Goal: Ask a question

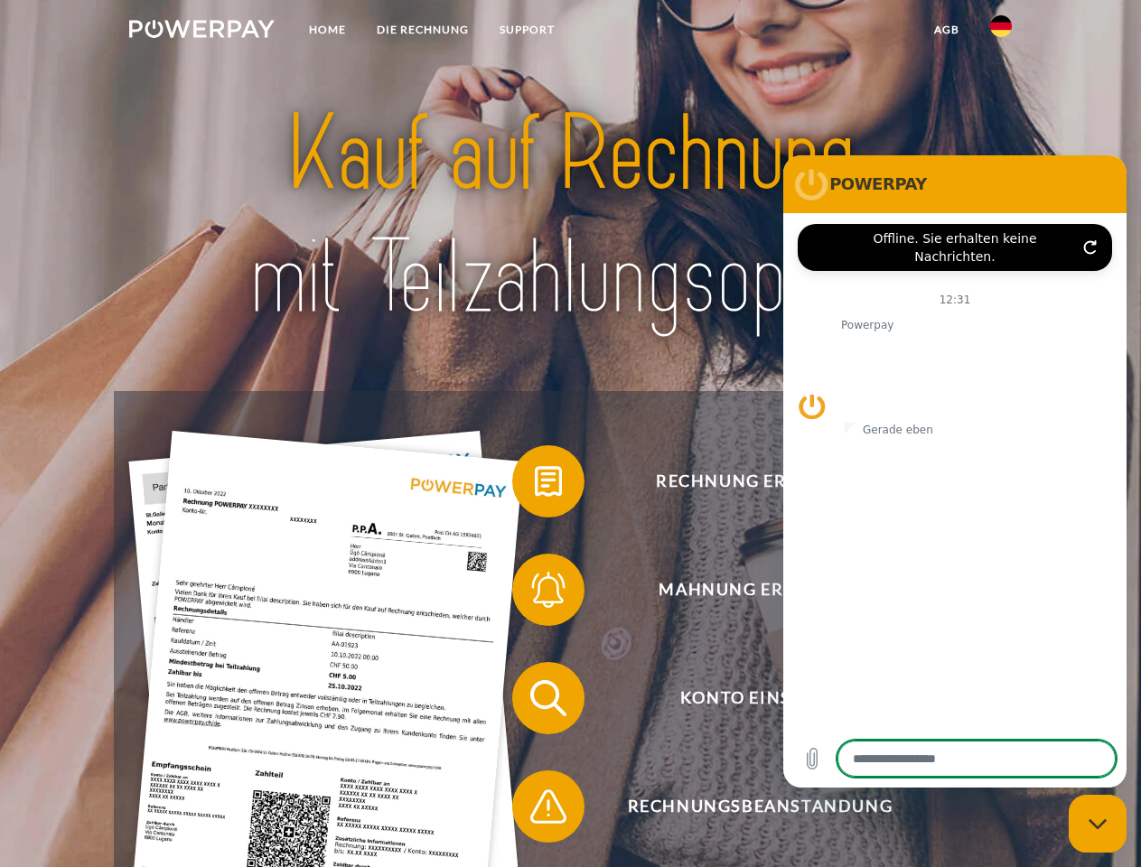
click at [201, 32] on img at bounding box center [201, 29] width 145 height 18
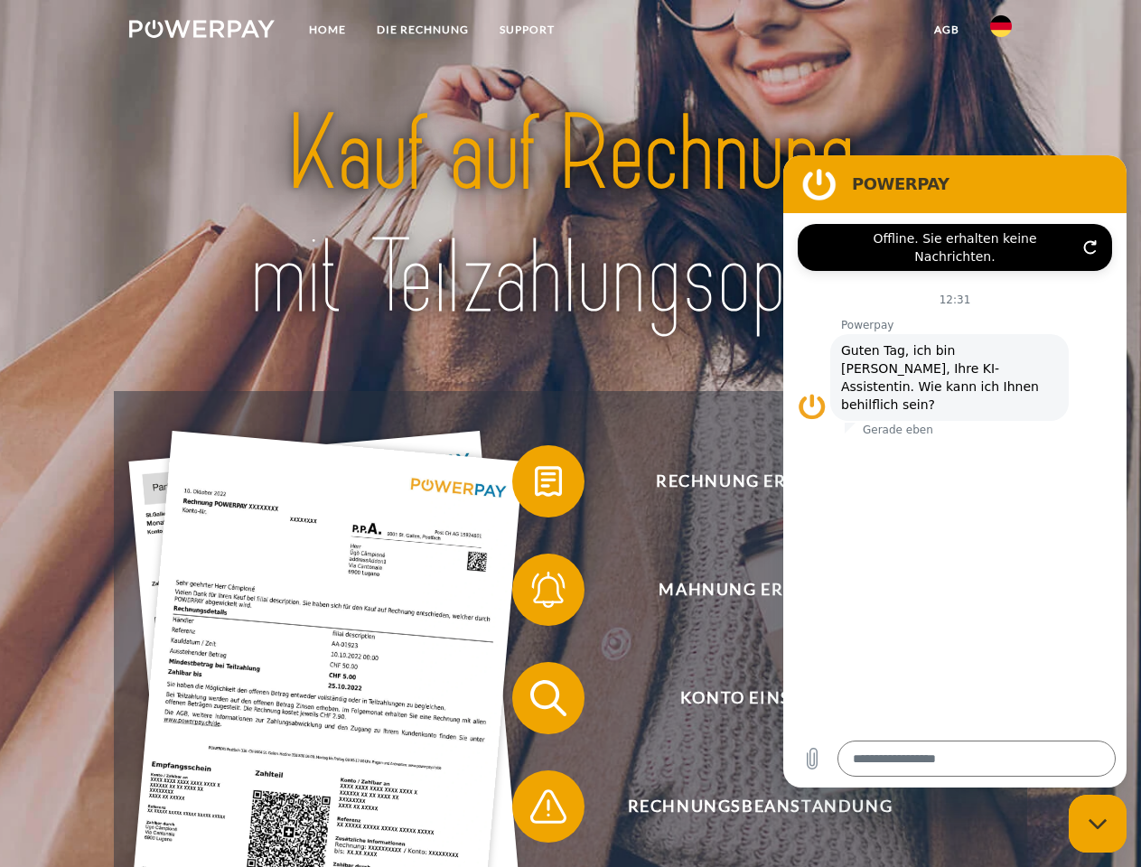
click at [1001, 32] on img at bounding box center [1001, 26] width 22 height 22
click at [946, 30] on link "agb" at bounding box center [947, 30] width 56 height 33
click at [535, 485] on span at bounding box center [521, 481] width 90 height 90
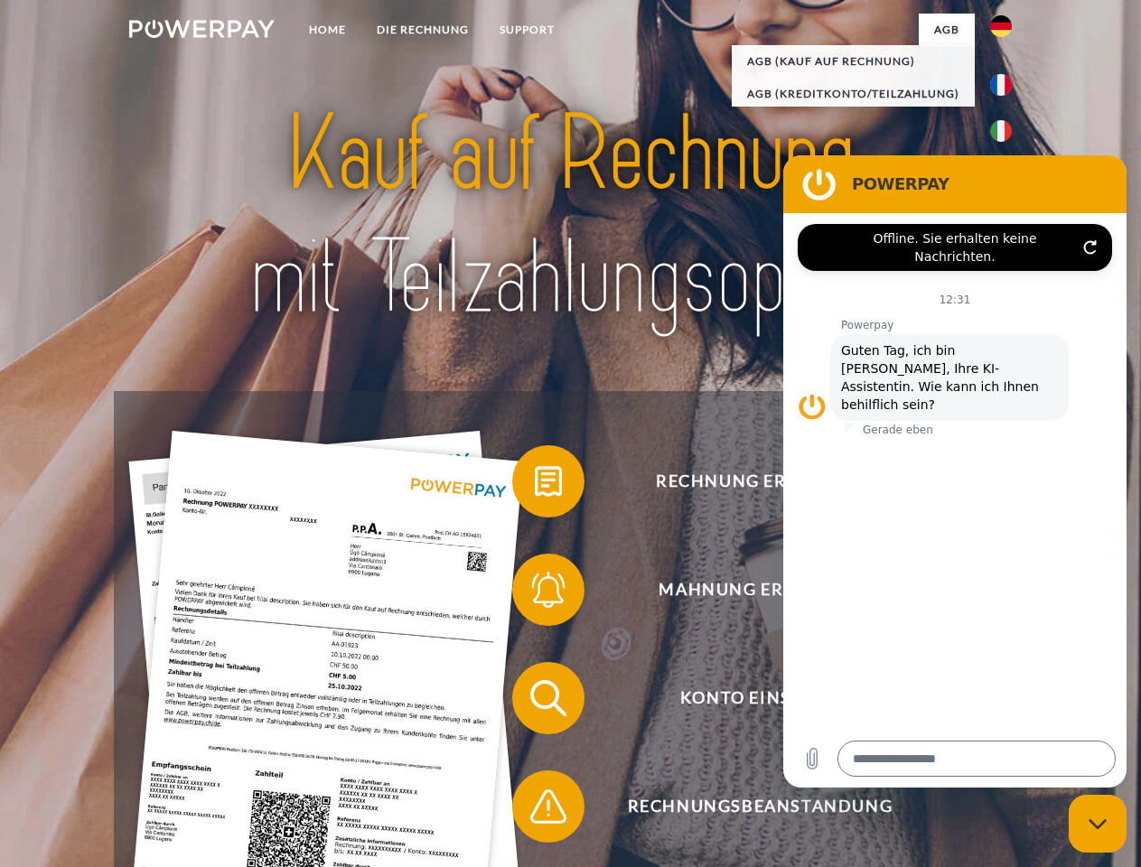
click at [535, 593] on span at bounding box center [521, 590] width 90 height 90
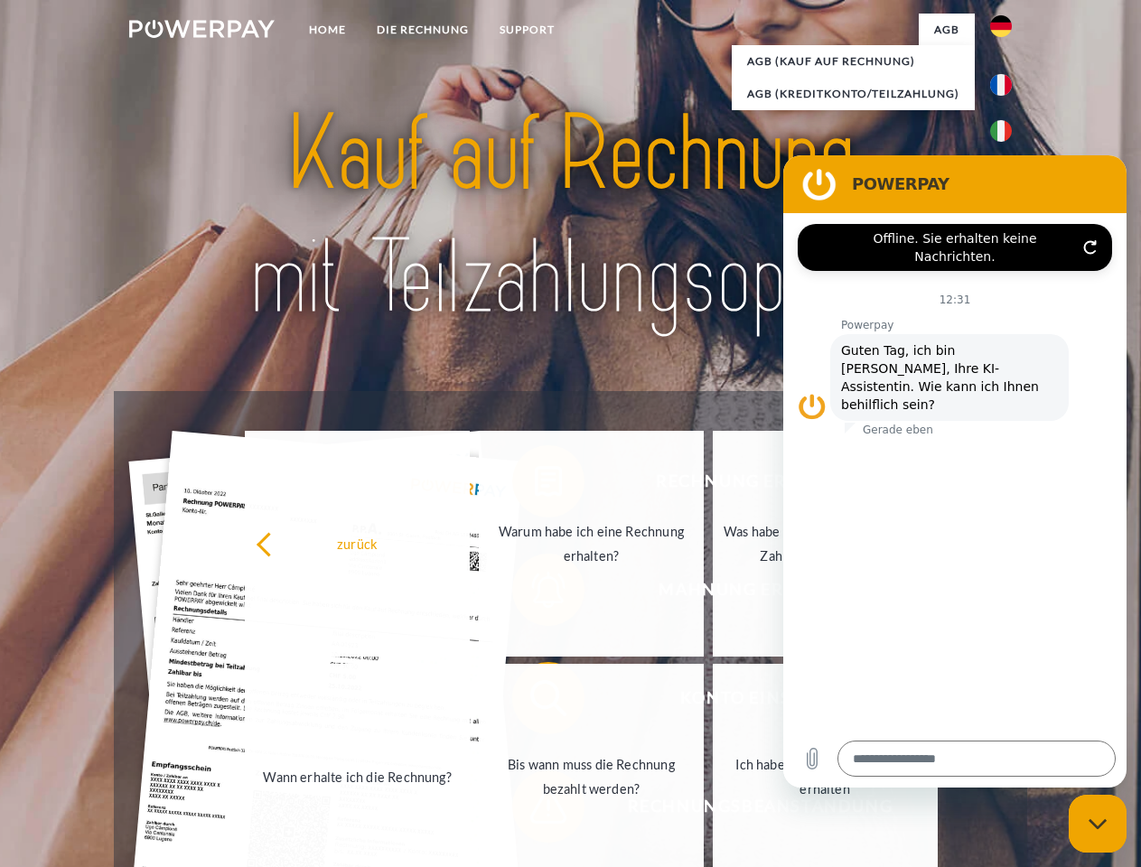
click at [535, 702] on link "Bis wann muss die Rechnung bezahlt werden?" at bounding box center [591, 777] width 225 height 226
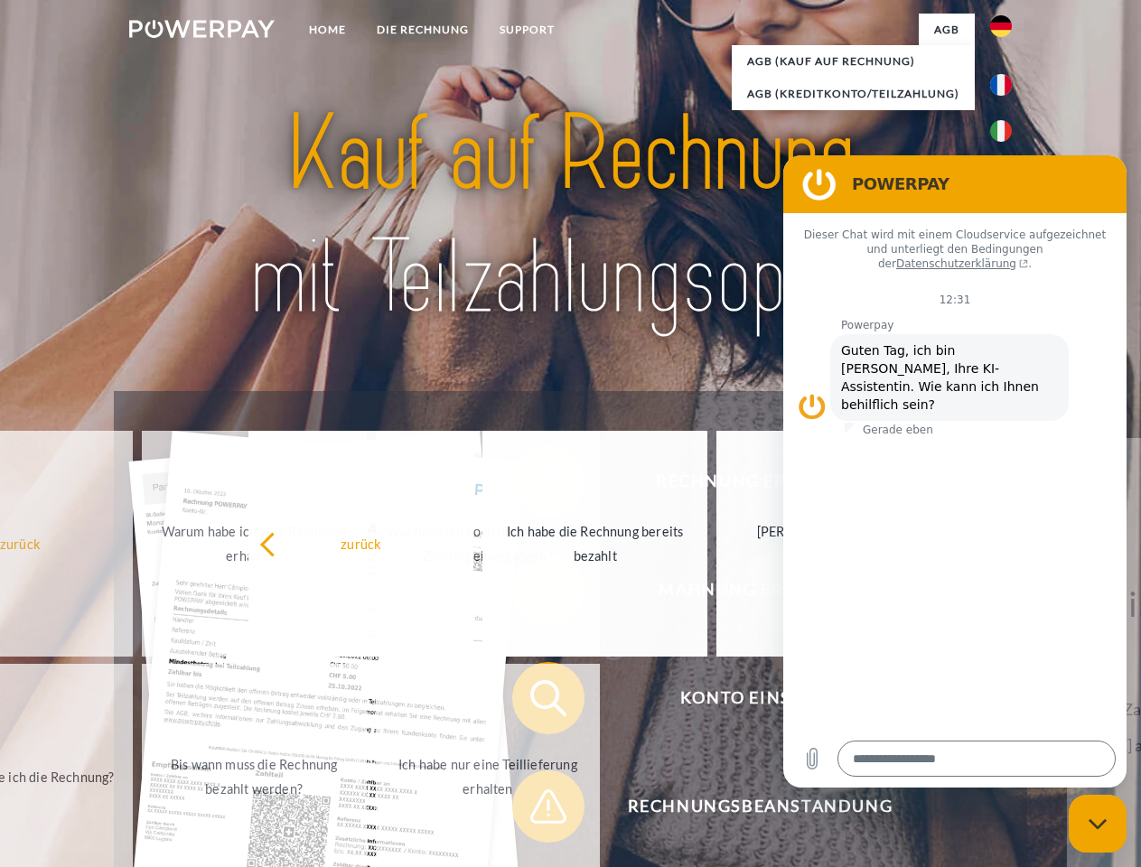
click at [535, 810] on span at bounding box center [521, 806] width 90 height 90
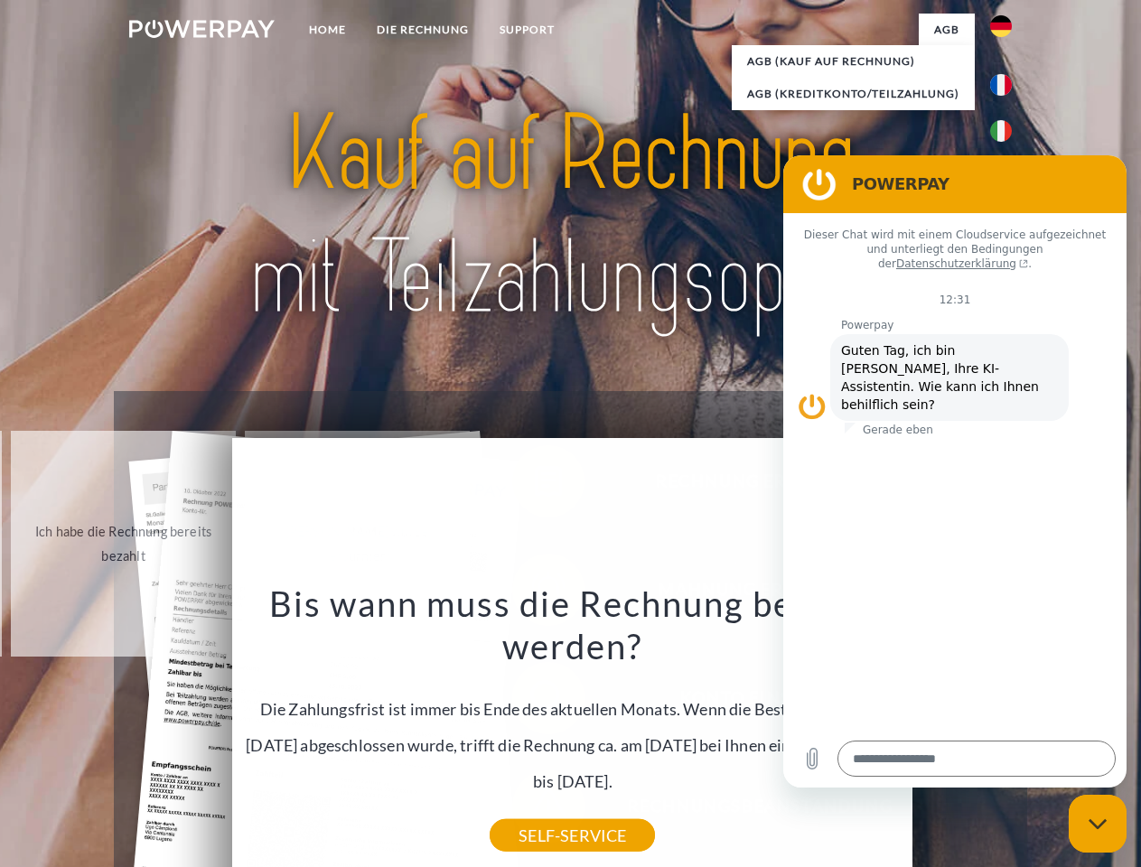
click at [1097, 824] on icon "Messaging-Fenster schließen" at bounding box center [1097, 824] width 19 height 12
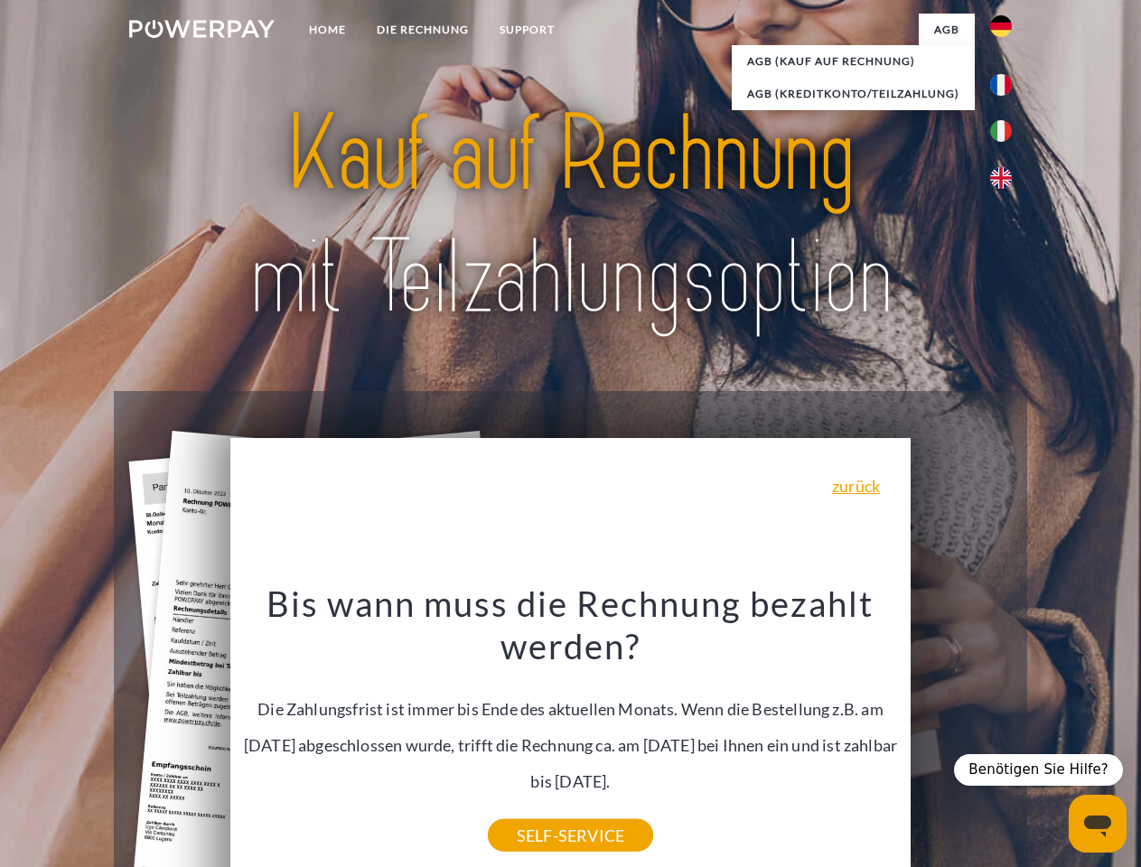
type textarea "*"
